Goal: Find specific page/section: Find specific page/section

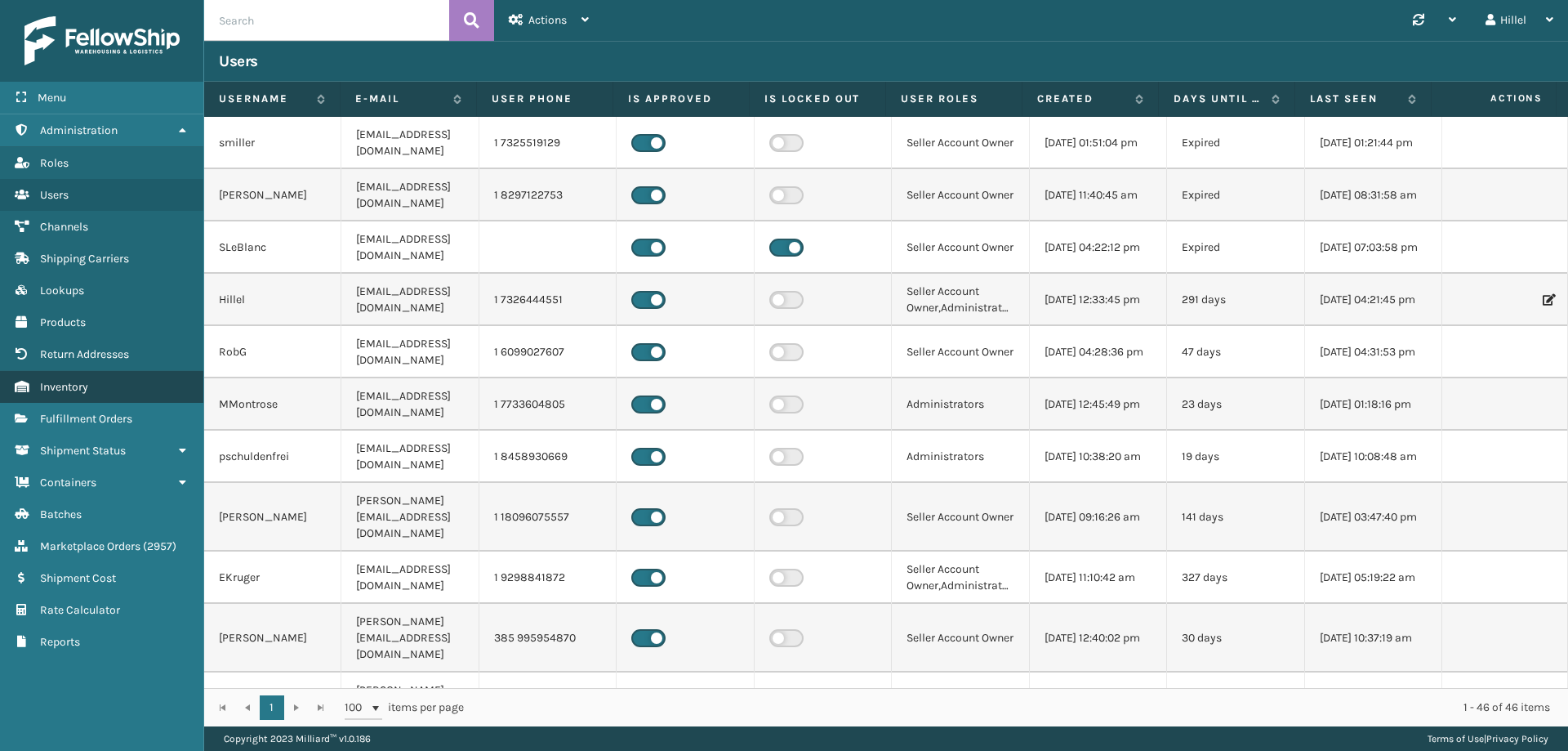
click at [113, 382] on link "Inventory" at bounding box center [101, 387] width 203 height 32
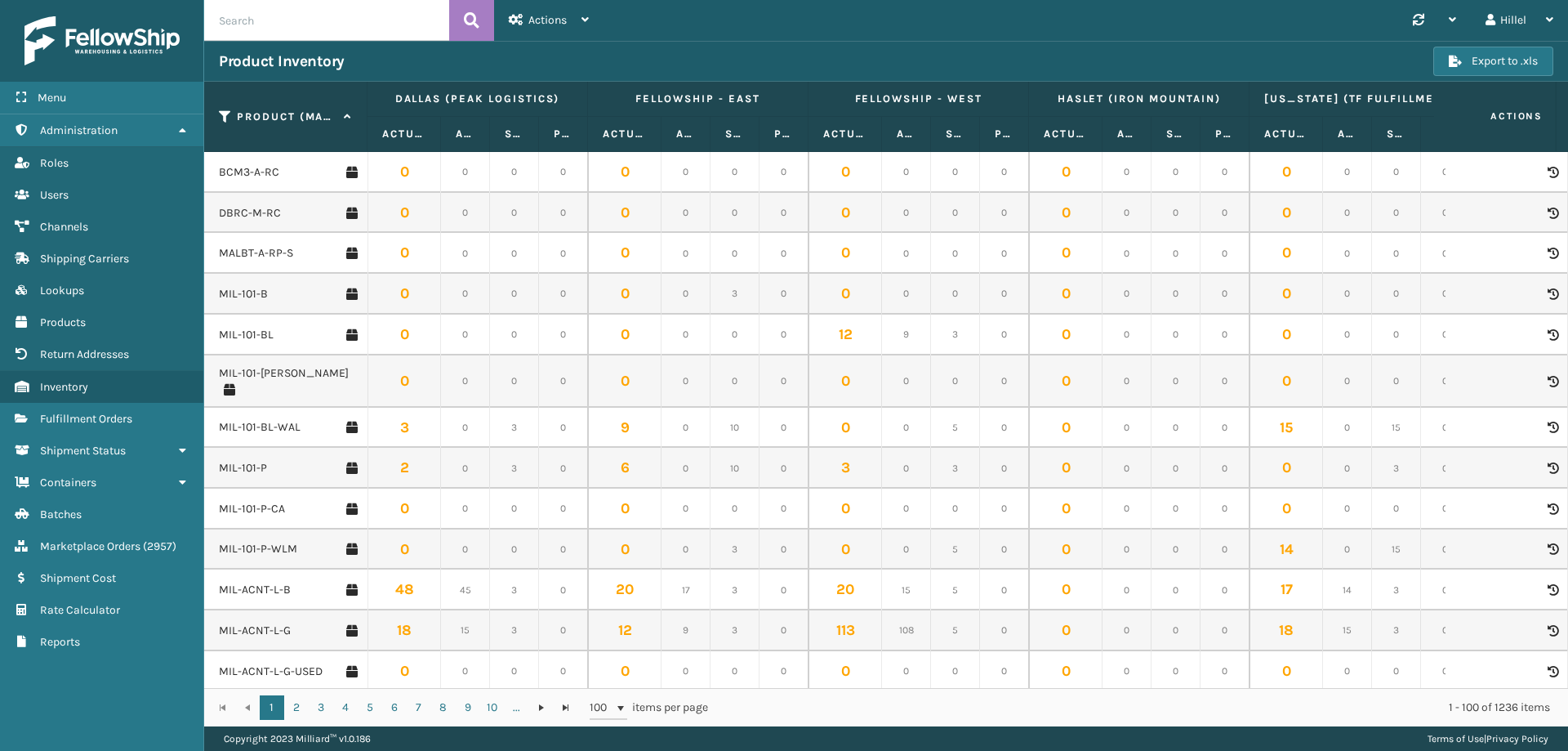
click at [298, 17] on input "text" at bounding box center [326, 20] width 245 height 41
type input "clcf"
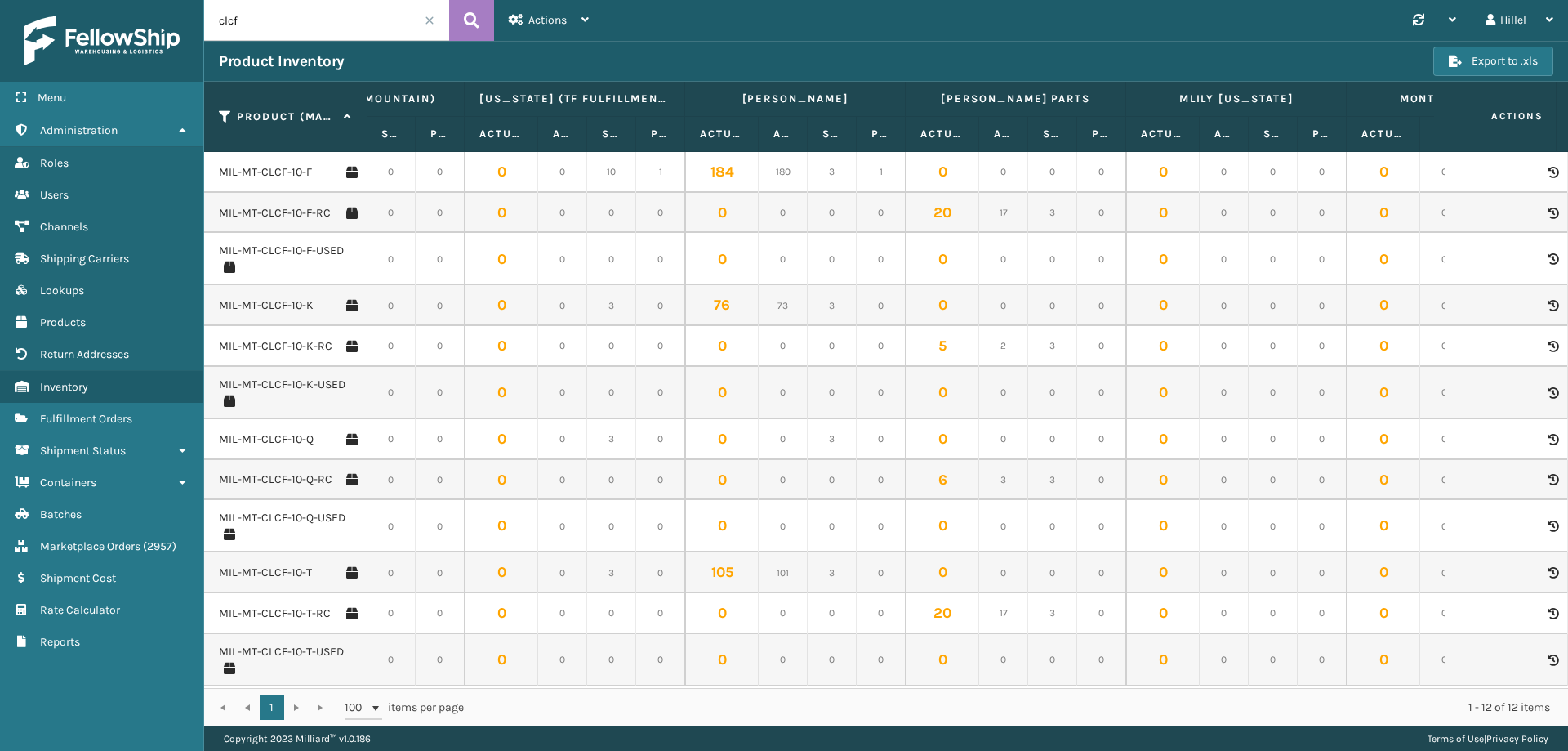
scroll to position [0, 790]
click at [81, 419] on span "Fulfillment Orders" at bounding box center [86, 419] width 93 height 14
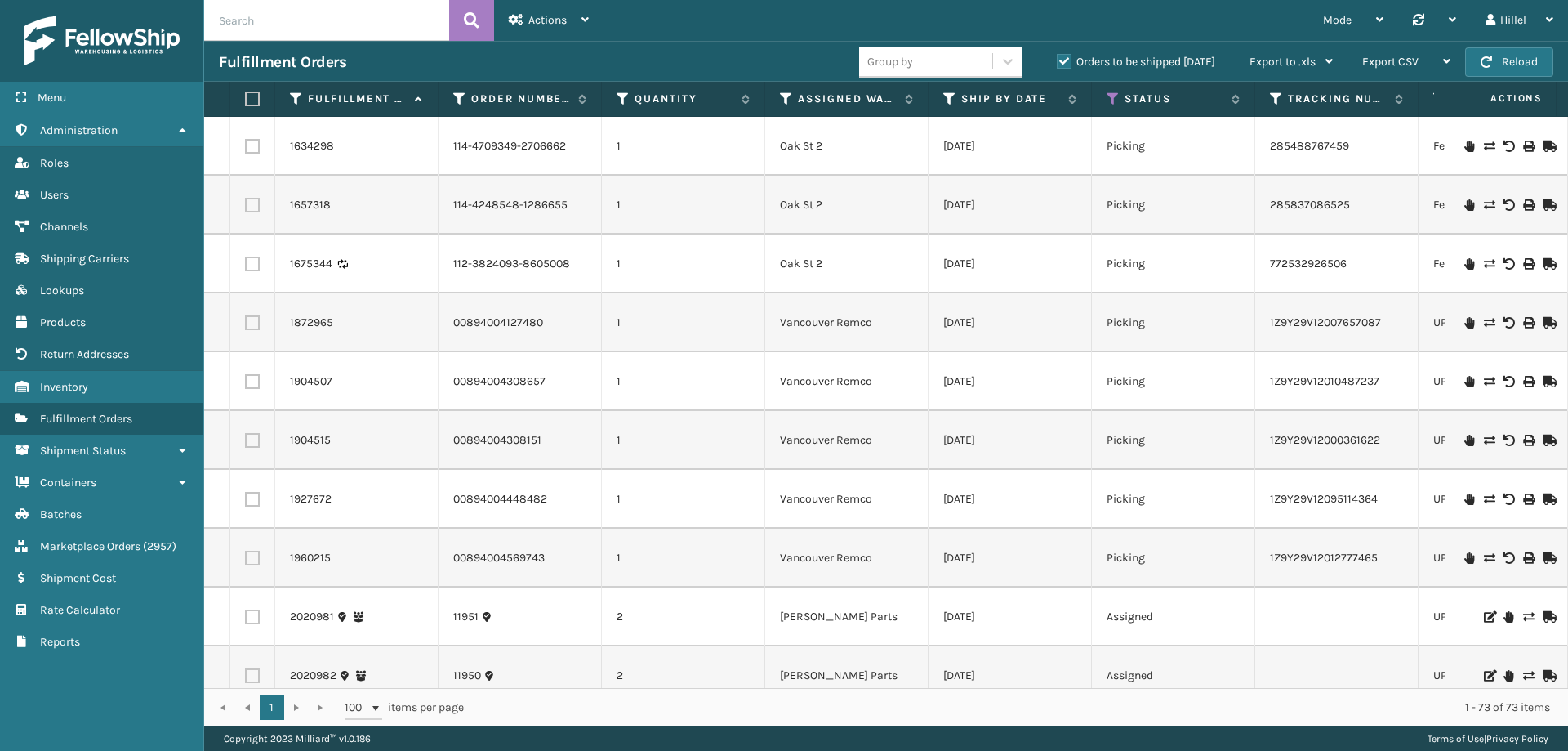
click at [387, 35] on input "text" at bounding box center [326, 20] width 245 height 41
type input "clcf"
